Goal: Task Accomplishment & Management: Manage account settings

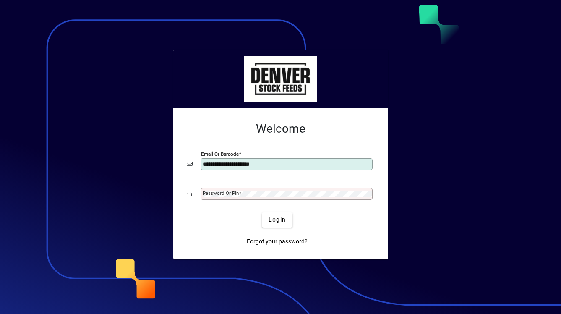
type input "**********"
click at [216, 190] on mat-label "Password or Pin" at bounding box center [221, 193] width 36 height 6
